Goal: Task Accomplishment & Management: Use online tool/utility

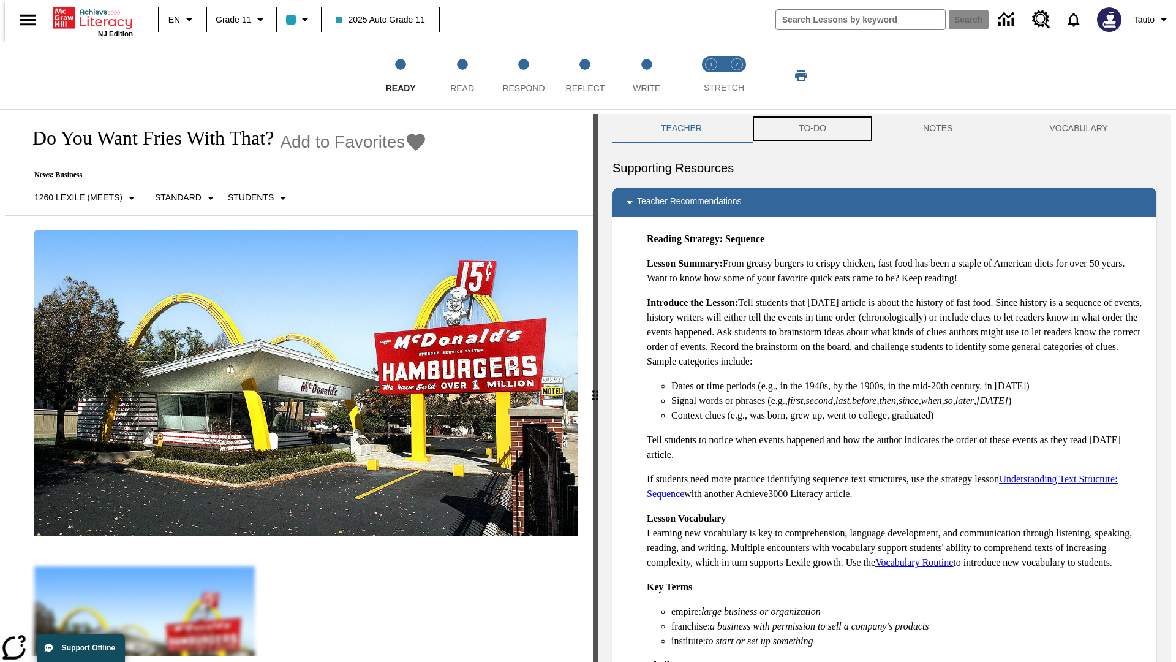
click at [812, 129] on button "TO-DO" at bounding box center [812, 128] width 124 height 29
